Goal: Information Seeking & Learning: Learn about a topic

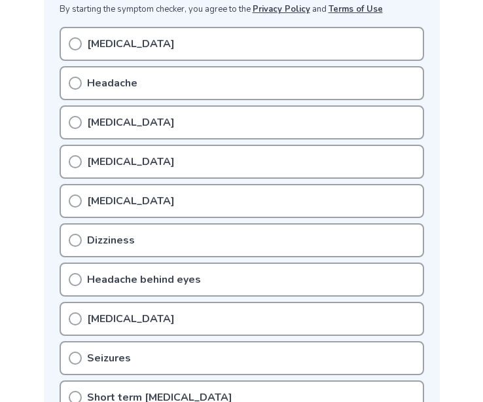
scroll to position [292, 0]
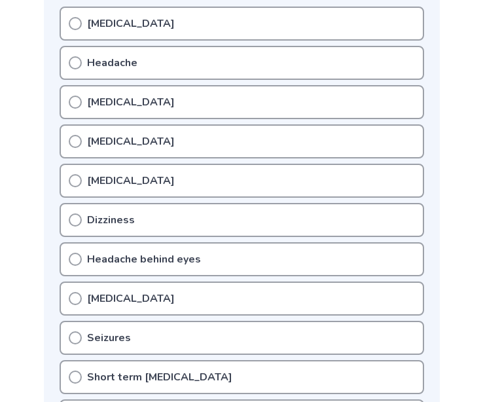
click at [77, 141] on icon at bounding box center [75, 141] width 13 height 13
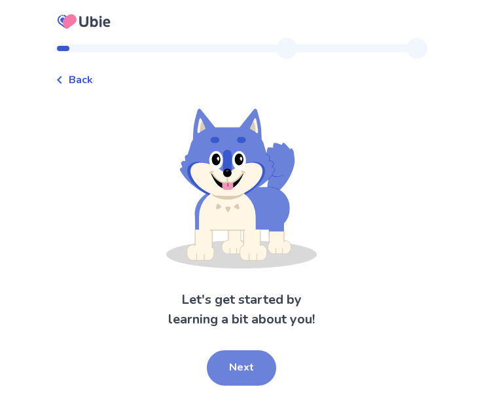
click at [250, 355] on button "Next" at bounding box center [241, 367] width 69 height 35
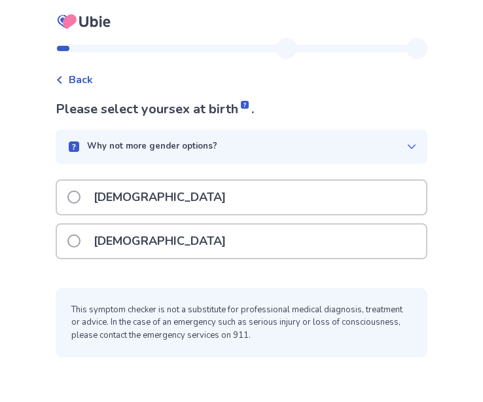
click at [164, 236] on div "[DEMOGRAPHIC_DATA]" at bounding box center [241, 240] width 369 height 33
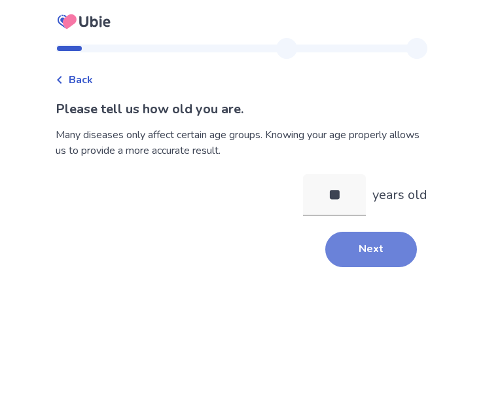
type input "**"
click at [380, 253] on button "Next" at bounding box center [371, 249] width 92 height 35
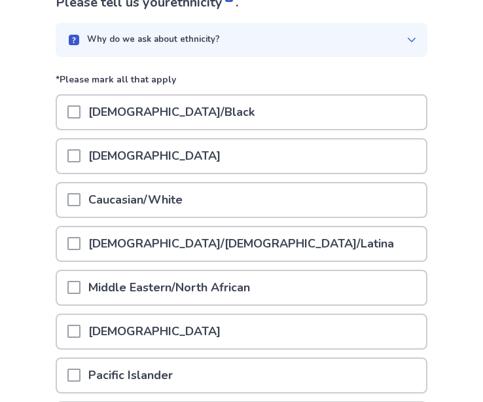
scroll to position [131, 1]
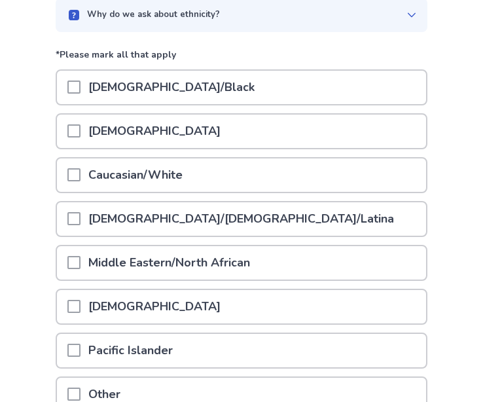
click at [215, 182] on div "Caucasian/White" at bounding box center [241, 174] width 369 height 33
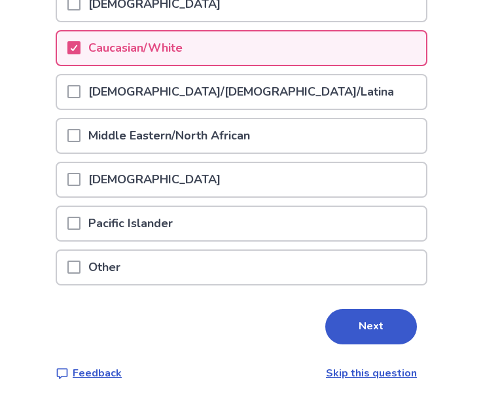
scroll to position [258, 0]
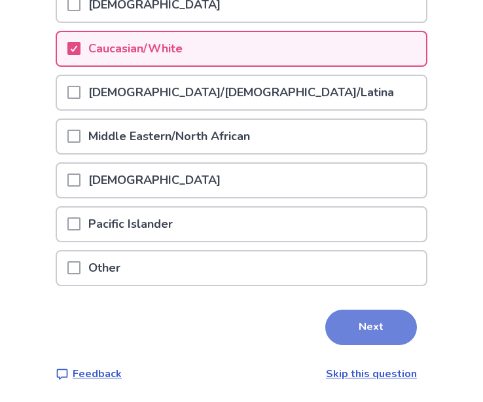
click at [359, 332] on button "Next" at bounding box center [371, 326] width 92 height 35
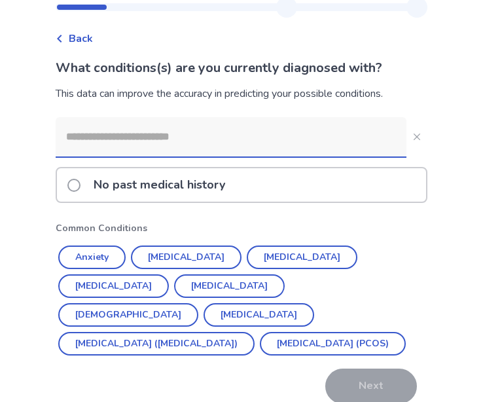
scroll to position [61, 0]
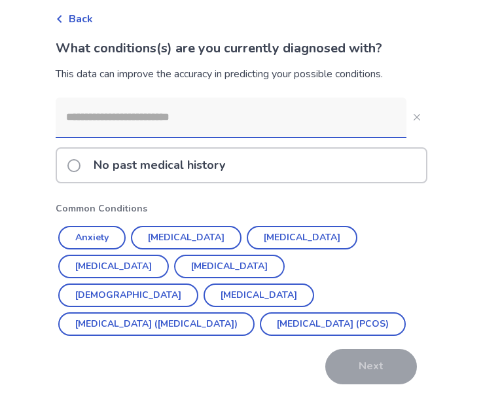
click at [269, 161] on div "No past medical history" at bounding box center [241, 165] width 369 height 33
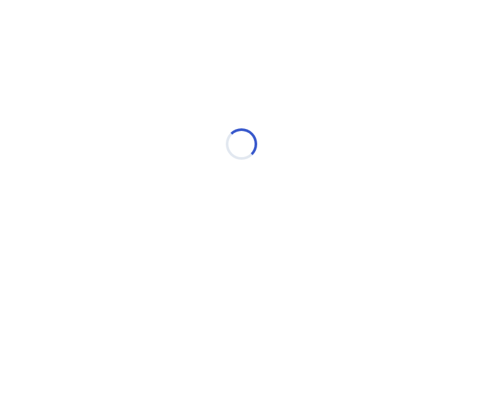
scroll to position [0, 0]
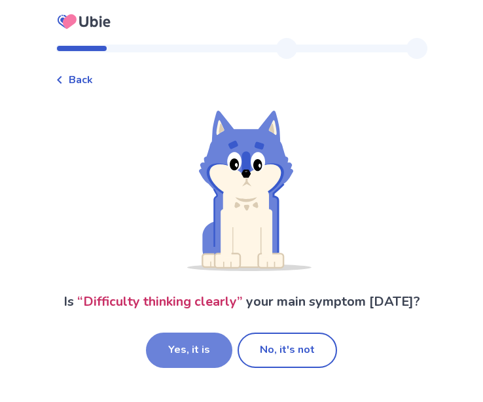
click at [189, 347] on button "Yes, it is" at bounding box center [189, 349] width 86 height 35
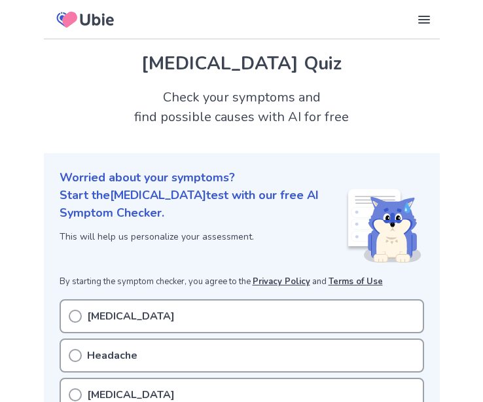
scroll to position [292, 0]
